Goal: Transaction & Acquisition: Purchase product/service

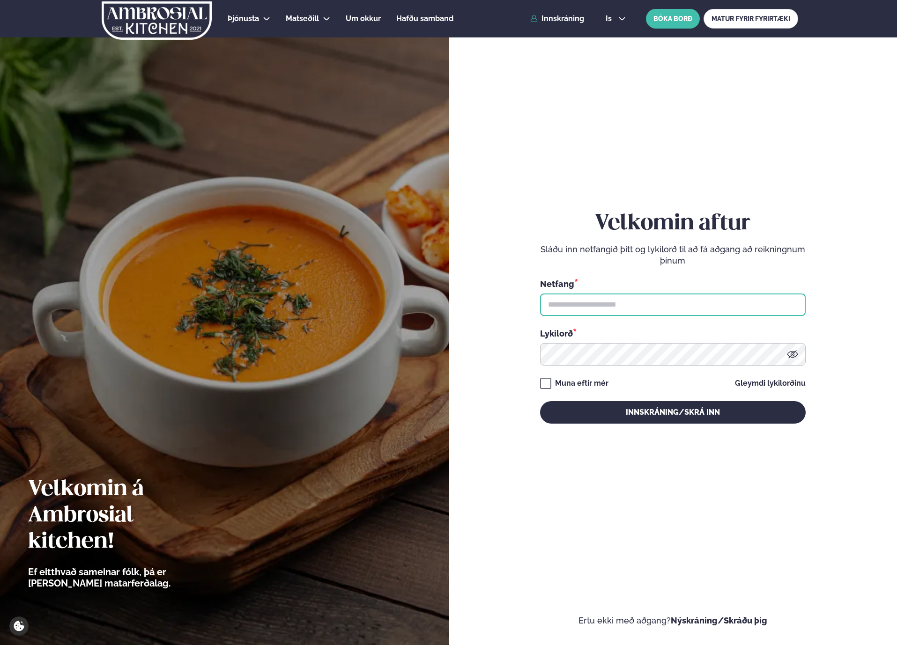
click at [624, 302] on input "text" at bounding box center [672, 305] width 265 height 22
type input "**********"
click at [540, 401] on button "Innskráning/Skrá inn" at bounding box center [672, 412] width 265 height 22
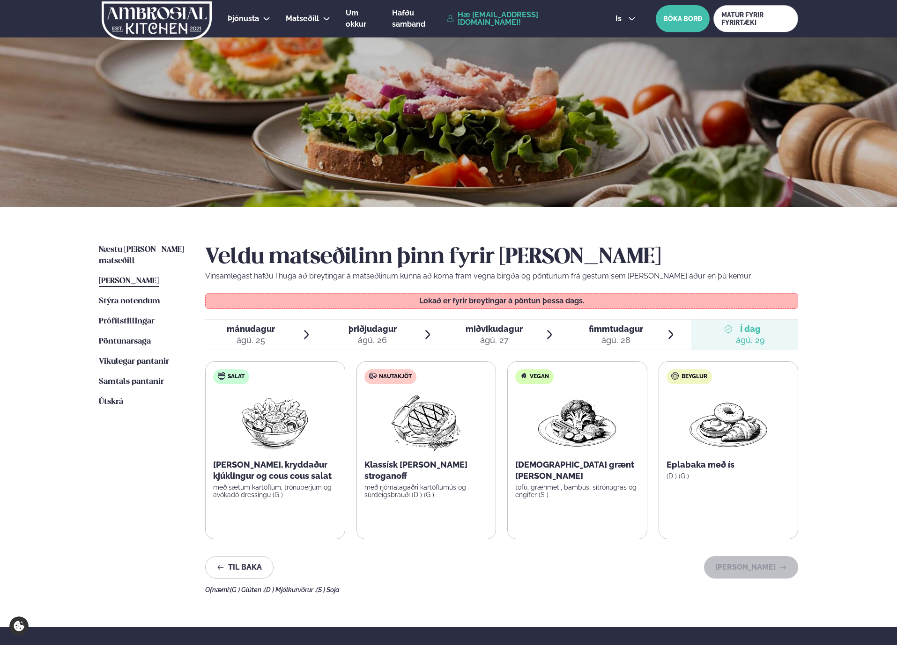
click at [238, 324] on span "mánudagur" at bounding box center [251, 329] width 48 height 10
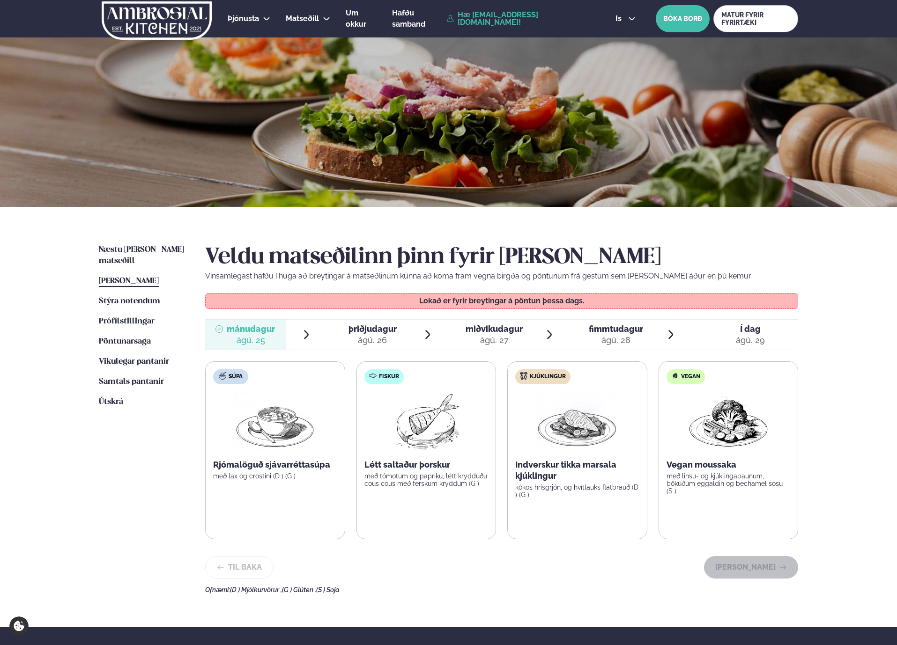
click at [420, 438] on img at bounding box center [425, 422] width 83 height 60
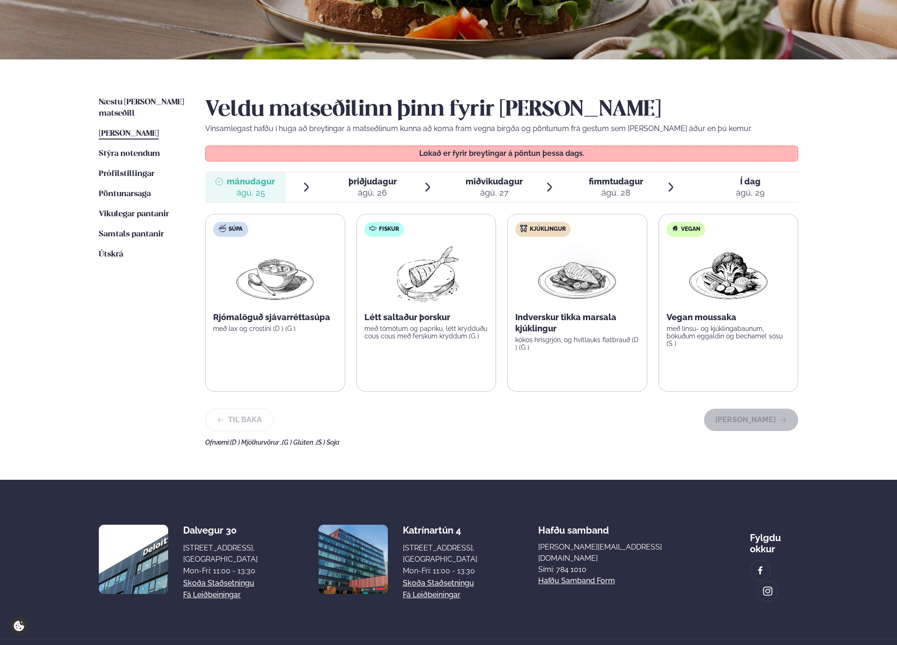
scroll to position [169, 0]
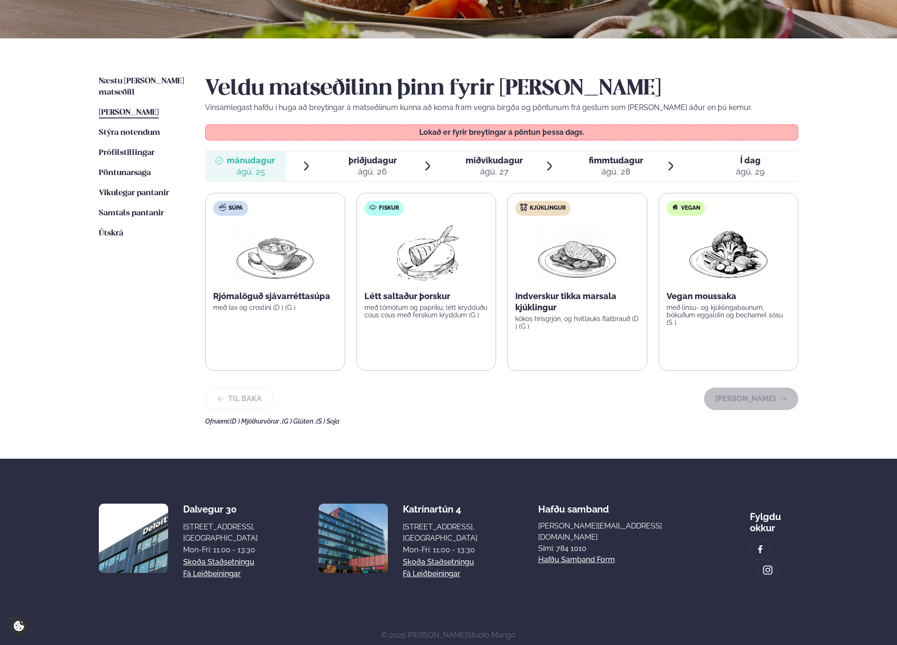
click at [460, 267] on img at bounding box center [425, 253] width 83 height 60
click at [145, 83] on span "Næstu [PERSON_NAME] matseðill" at bounding box center [141, 86] width 85 height 19
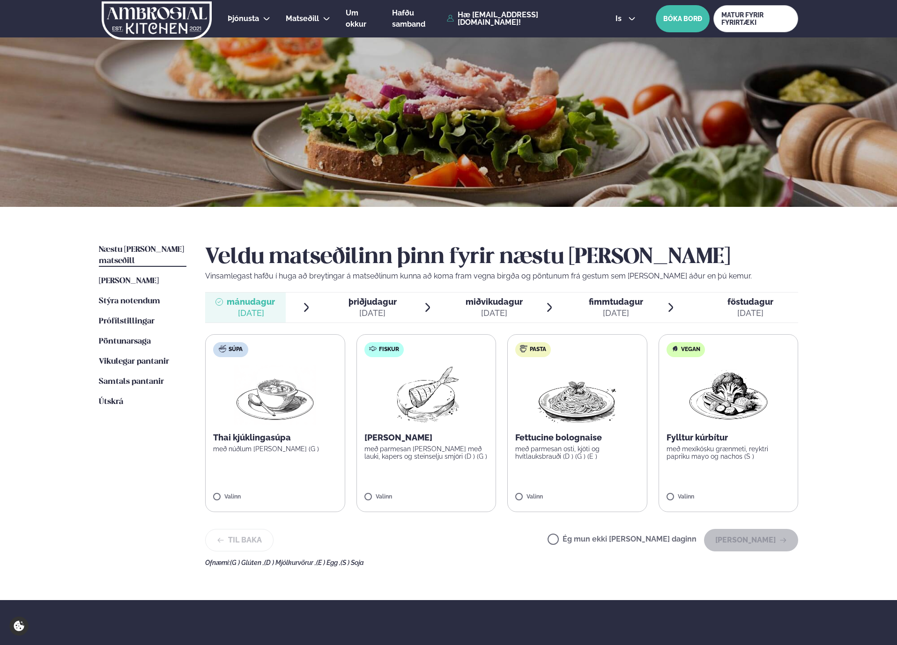
click at [424, 409] on img at bounding box center [425, 395] width 83 height 60
click at [382, 494] on label "Fiskur Ofnbakaður þorskur með parmesan [PERSON_NAME] með lauki, kapers og stein…" at bounding box center [426, 423] width 140 height 178
click at [729, 543] on button "[PERSON_NAME]" at bounding box center [751, 540] width 94 height 22
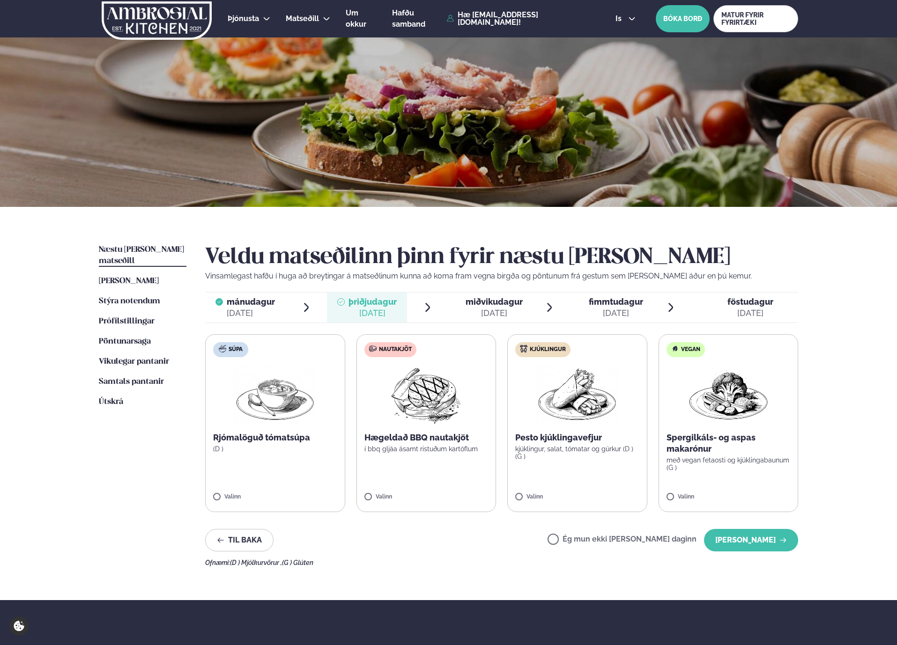
click at [769, 557] on div "Veldu matseðilinn þinn fyrir næstu [PERSON_NAME] Vinsamlegast hafðu í huga að b…" at bounding box center [501, 405] width 593 height 322
click at [763, 550] on button "[PERSON_NAME]" at bounding box center [751, 540] width 94 height 22
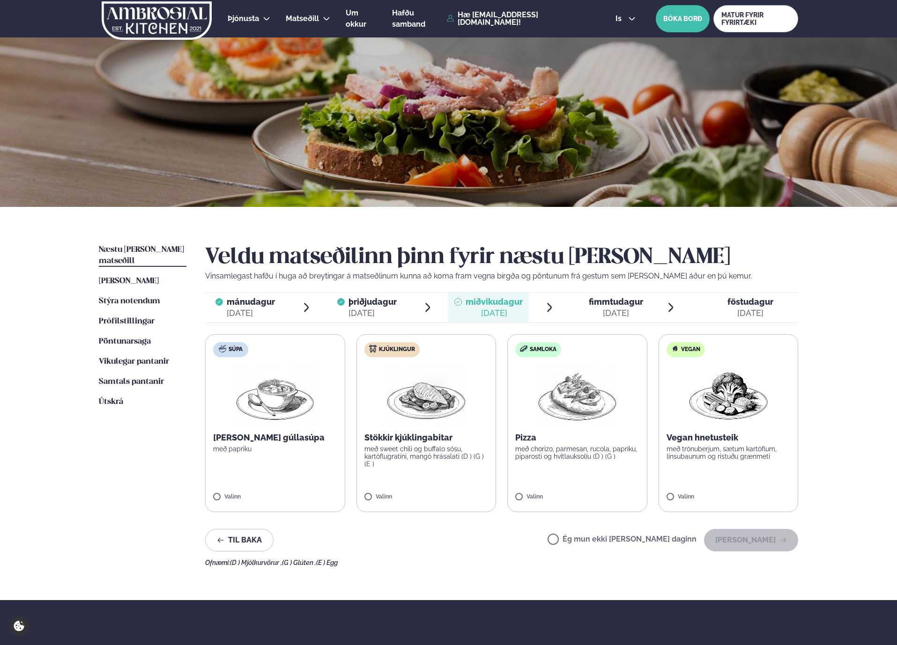
click at [584, 543] on label "Ég mun ekki [PERSON_NAME] daginn" at bounding box center [621, 541] width 149 height 10
click at [766, 535] on button "[PERSON_NAME]" at bounding box center [751, 540] width 94 height 22
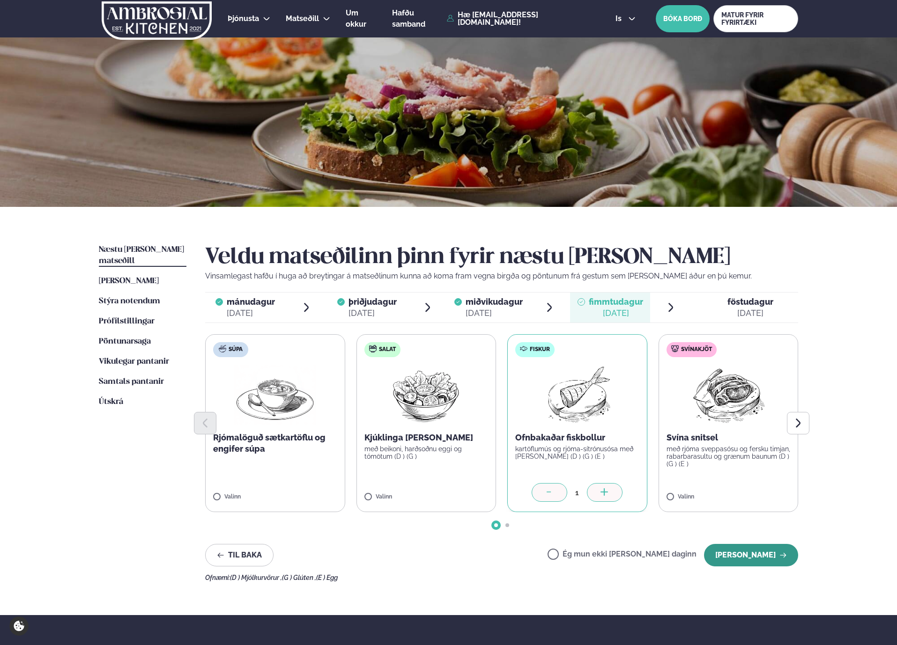
click at [749, 562] on button "[PERSON_NAME]" at bounding box center [751, 555] width 94 height 22
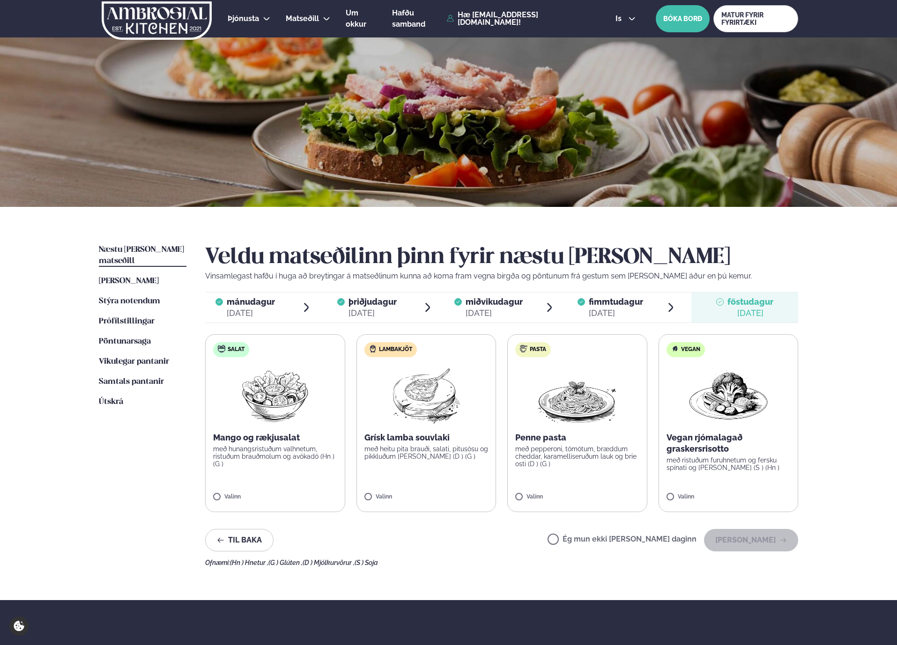
click at [612, 531] on div "Ég mun ekki [PERSON_NAME] daginn [PERSON_NAME]" at bounding box center [672, 540] width 251 height 22
click at [582, 533] on div "Ég mun ekki [PERSON_NAME] daginn [PERSON_NAME]" at bounding box center [672, 540] width 251 height 22
click at [752, 547] on button "[PERSON_NAME]" at bounding box center [751, 540] width 94 height 22
